Goal: Transaction & Acquisition: Purchase product/service

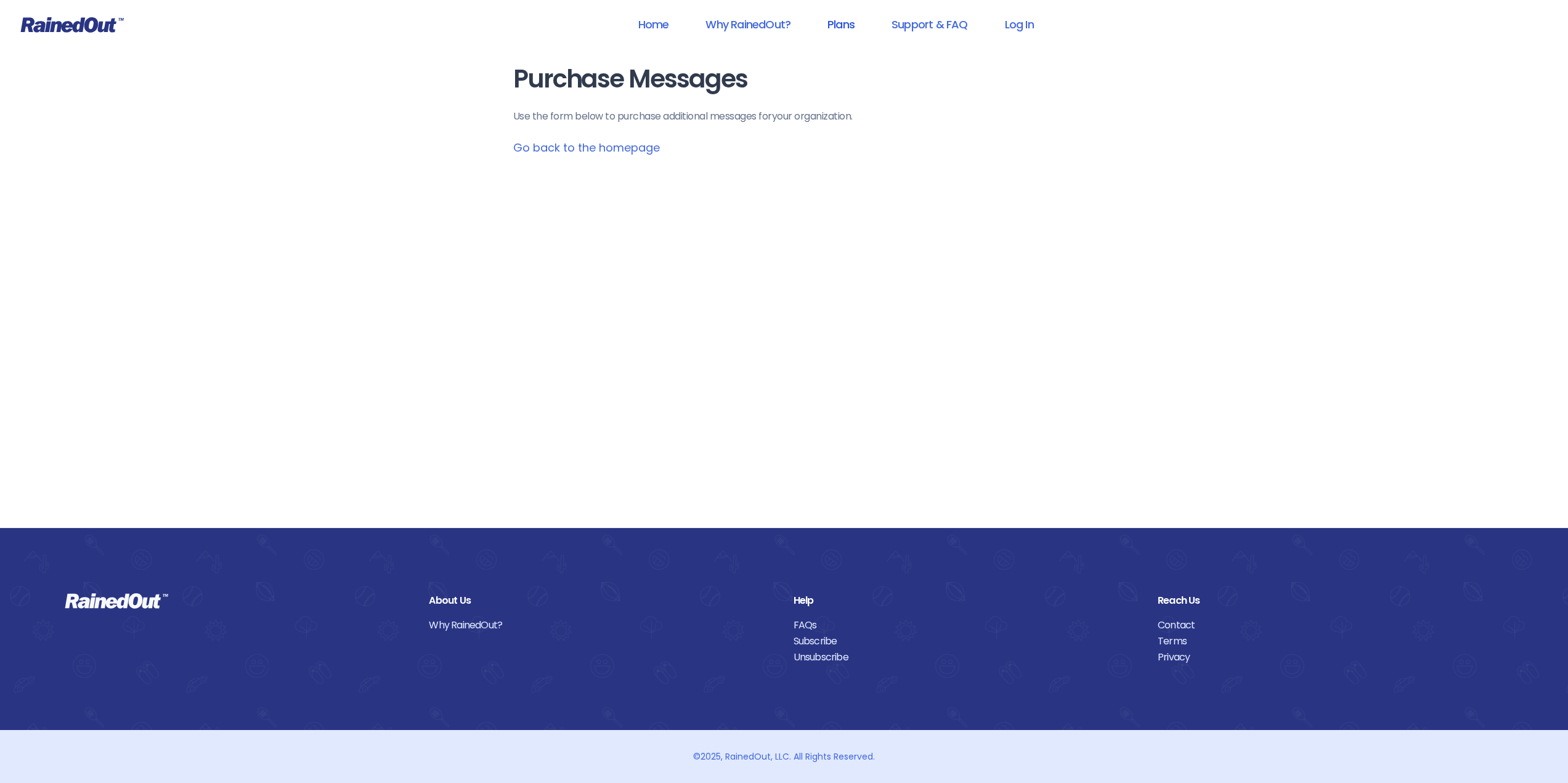
click at [843, 26] on link "Plans" at bounding box center [840, 24] width 59 height 28
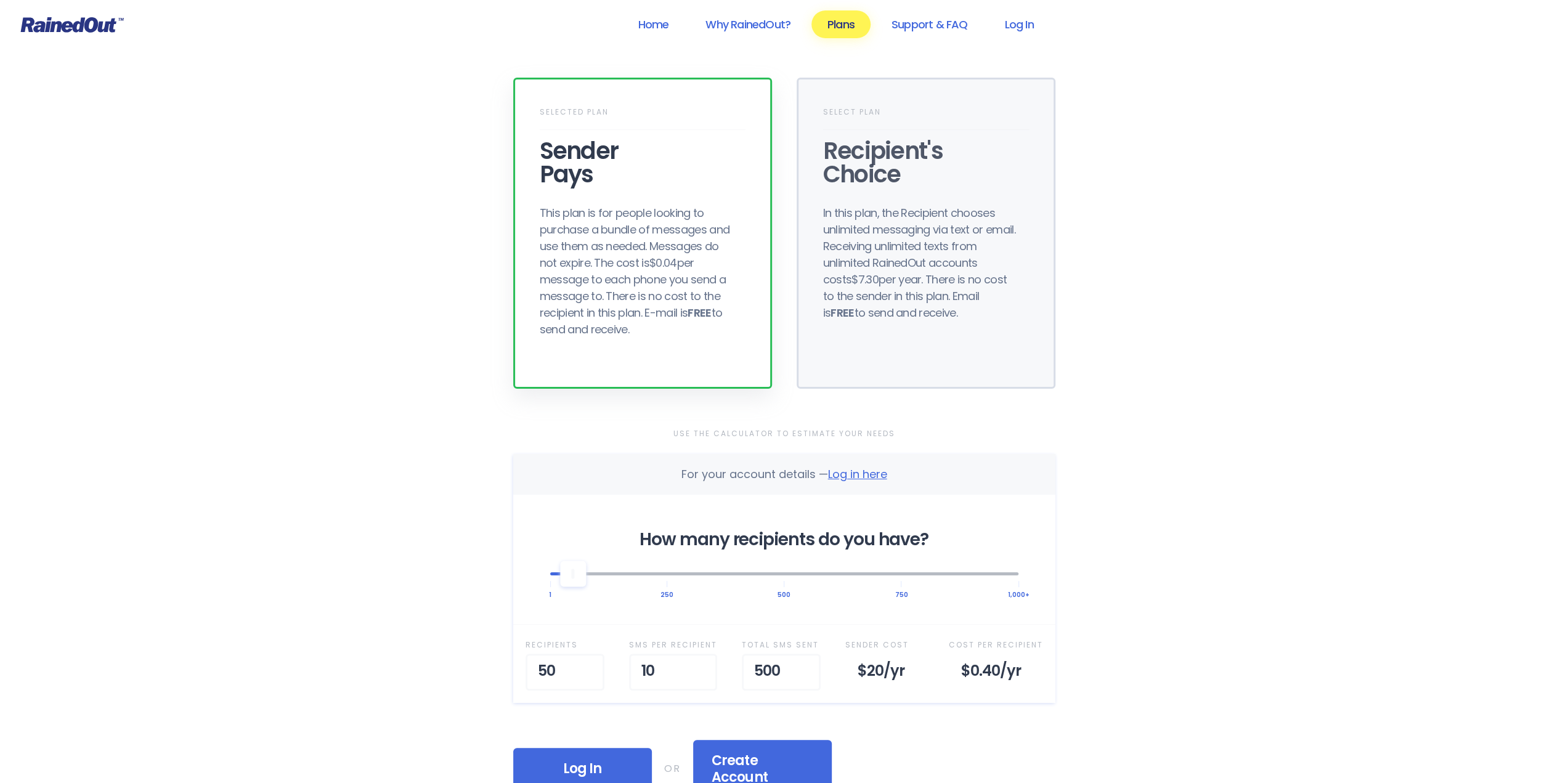
click at [610, 152] on div "Sender Pays" at bounding box center [643, 162] width 206 height 47
click at [588, 200] on div "Selected Plan Sender Pays This plan is for people looking to purchase a bundle …" at bounding box center [642, 233] width 259 height 311
click at [566, 156] on div "Sender Pays" at bounding box center [643, 162] width 206 height 47
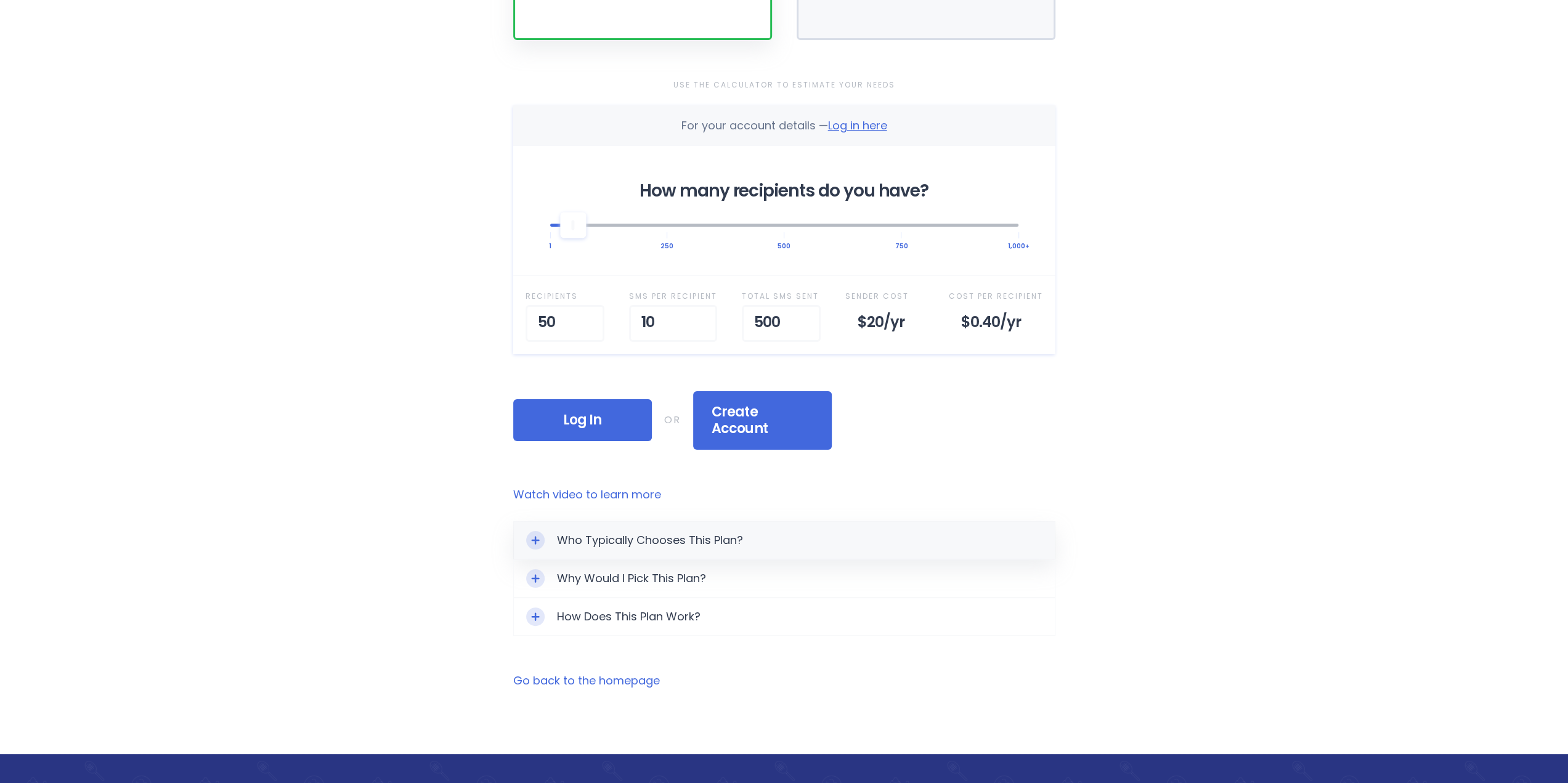
click at [602, 522] on div "Who Typically Chooses This Plan?" at bounding box center [784, 540] width 541 height 37
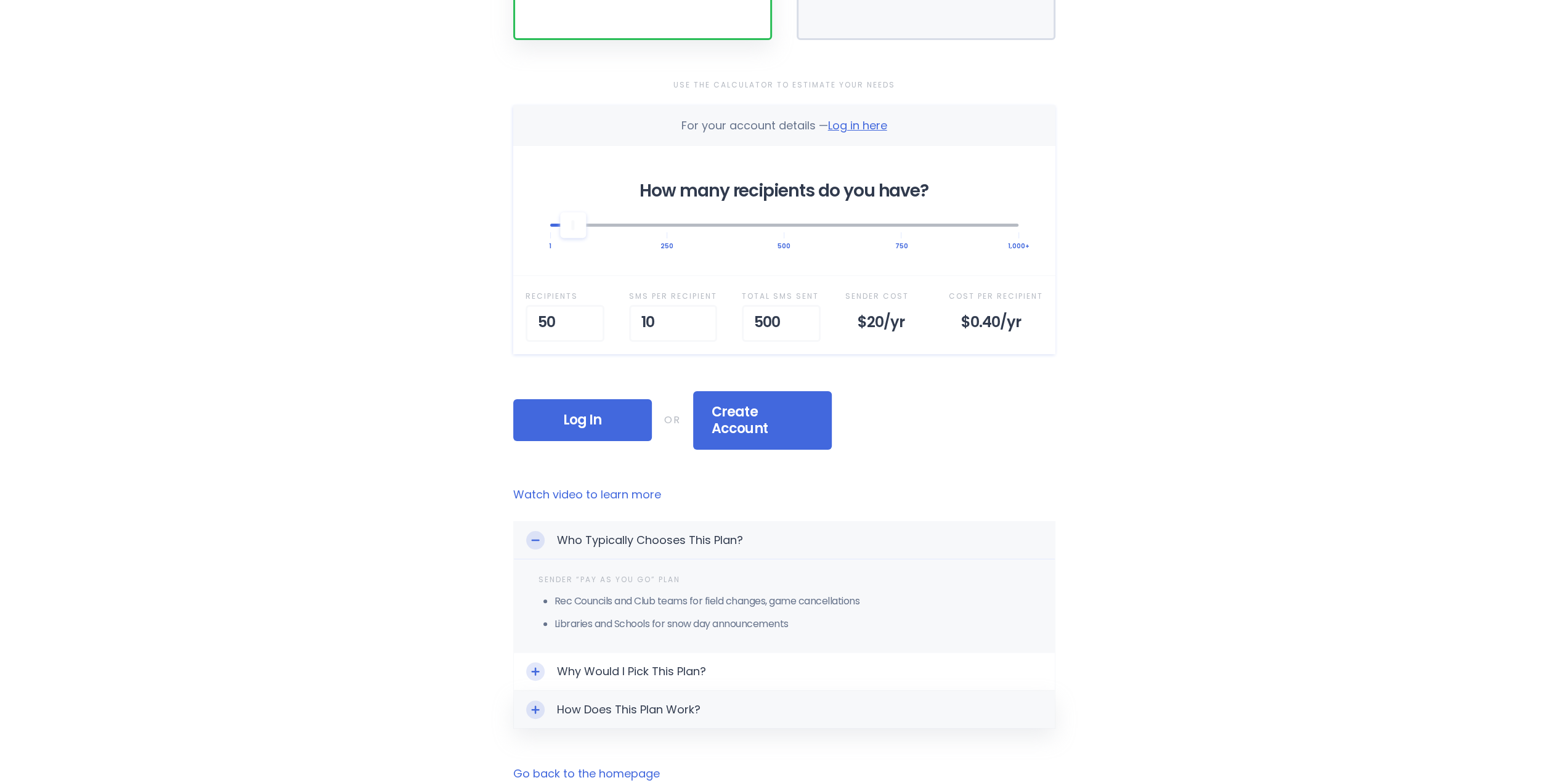
click at [556, 691] on div "How Does This Plan Work?" at bounding box center [784, 709] width 541 height 37
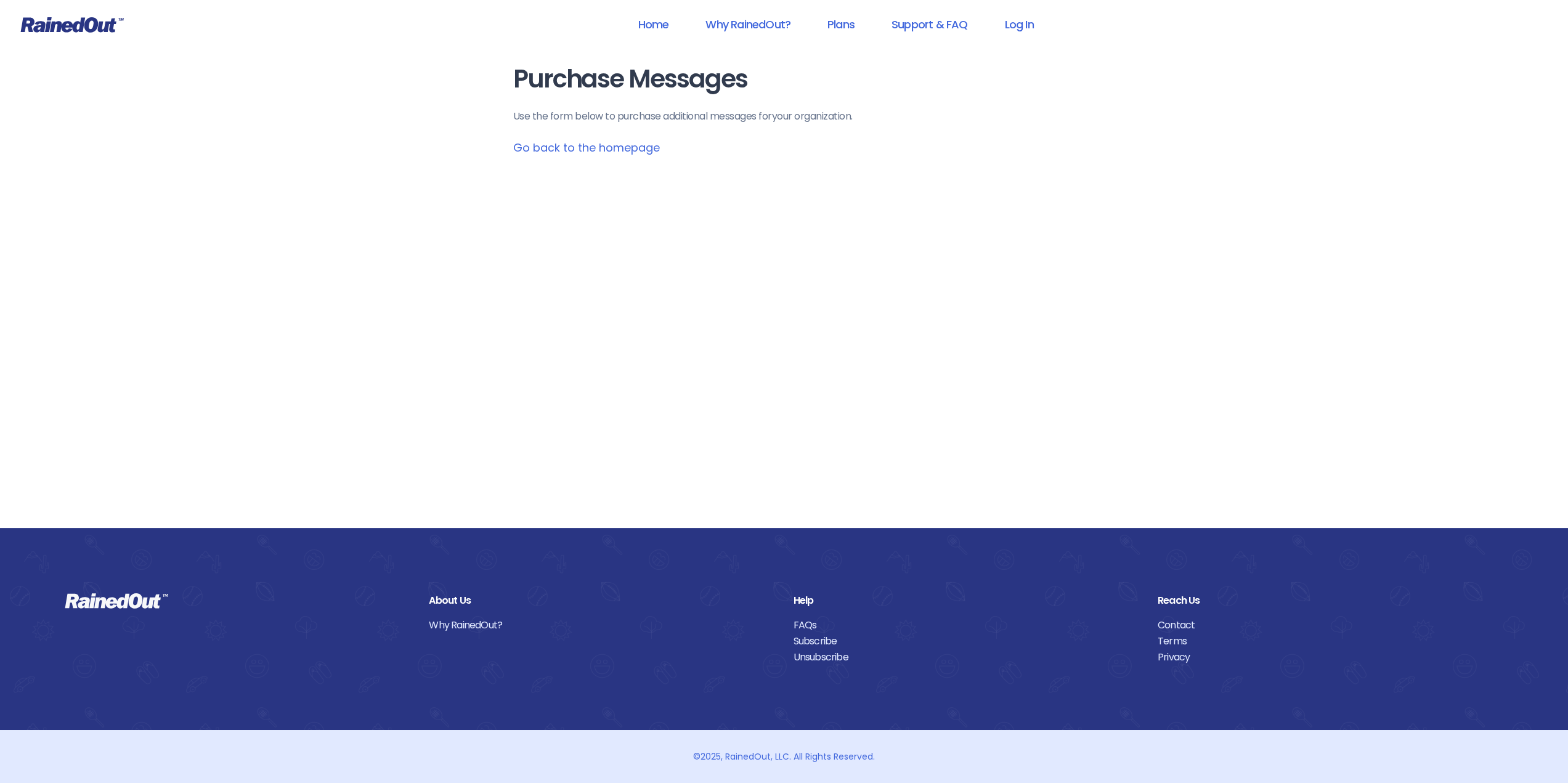
click at [632, 149] on link "Go back to the homepage" at bounding box center [586, 147] width 146 height 16
